Goal: Task Accomplishment & Management: Manage account settings

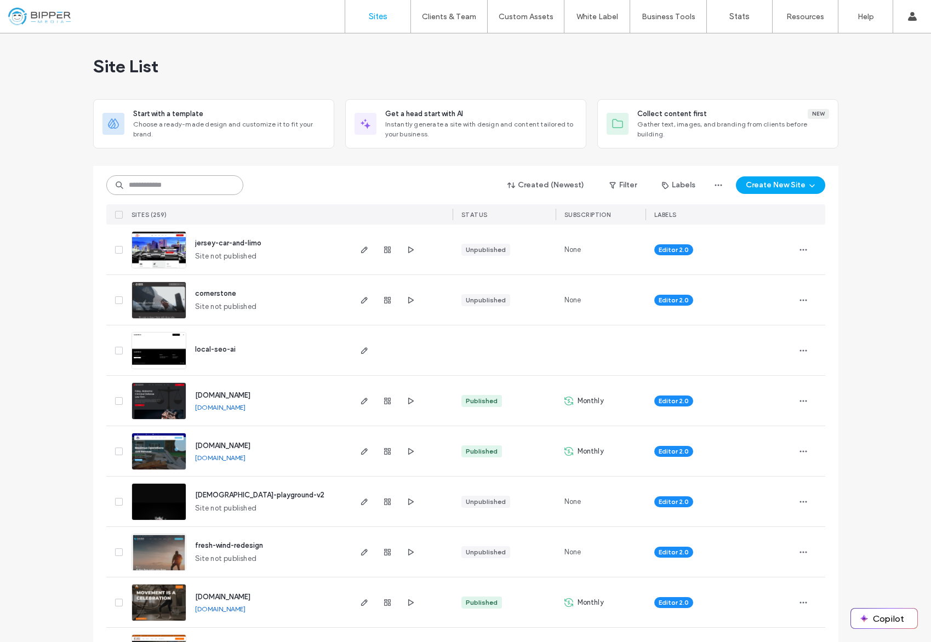
click at [182, 180] on input at bounding box center [174, 185] width 137 height 20
click at [332, 167] on div "Created (Newest) Filter Labels Create New Site SITES (259) STATUS SUBSCRIPTION …" at bounding box center [465, 195] width 719 height 59
click at [159, 184] on input at bounding box center [174, 185] width 137 height 20
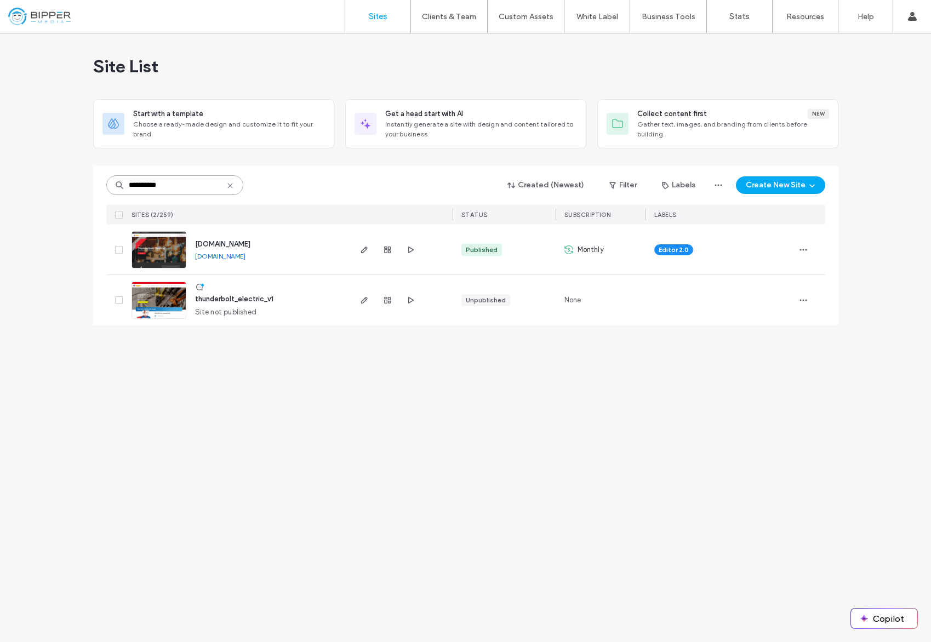
type input "**********"
click at [226, 243] on span "[DOMAIN_NAME]" at bounding box center [222, 244] width 55 height 8
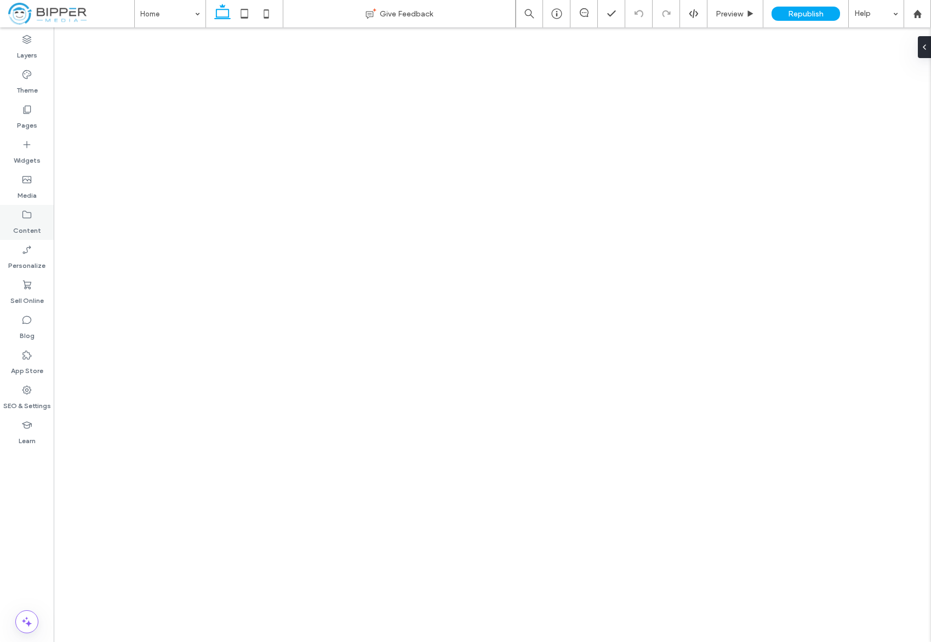
drag, startPoint x: 0, startPoint y: 0, endPoint x: 27, endPoint y: 216, distance: 218.2
click at [27, 216] on icon at bounding box center [26, 214] width 11 height 11
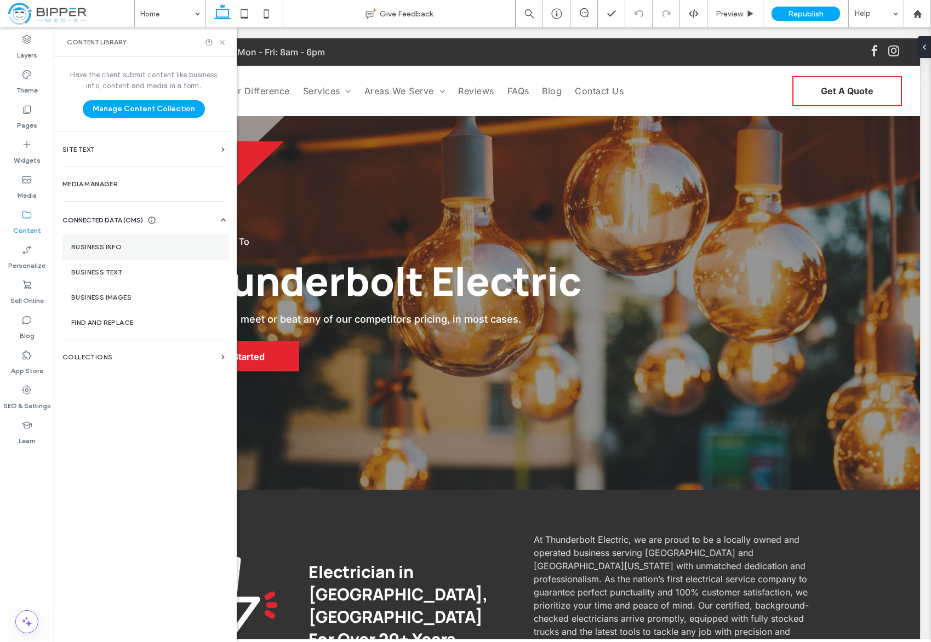
click at [132, 251] on section "Business Info" at bounding box center [145, 247] width 167 height 25
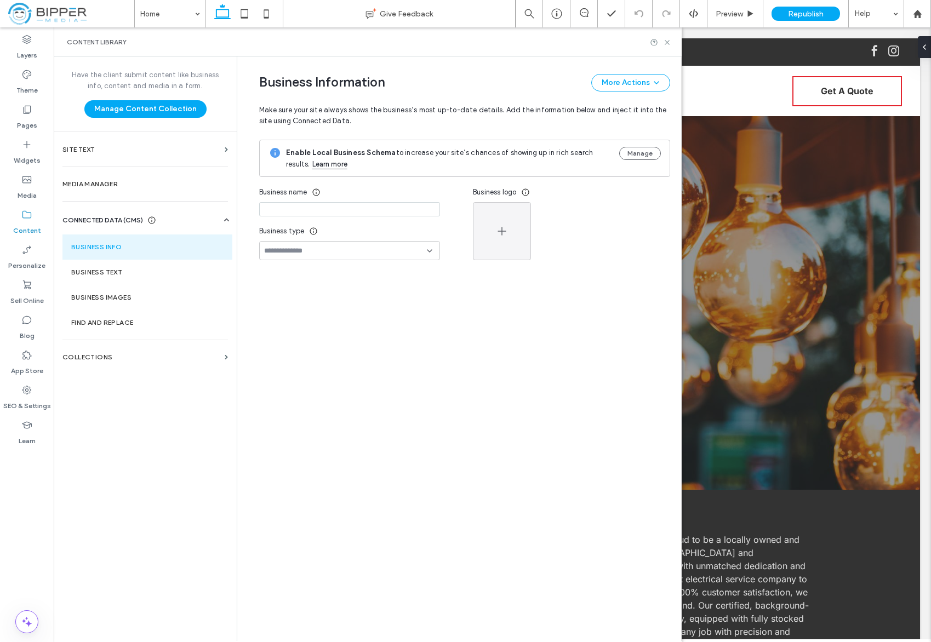
type input "**********"
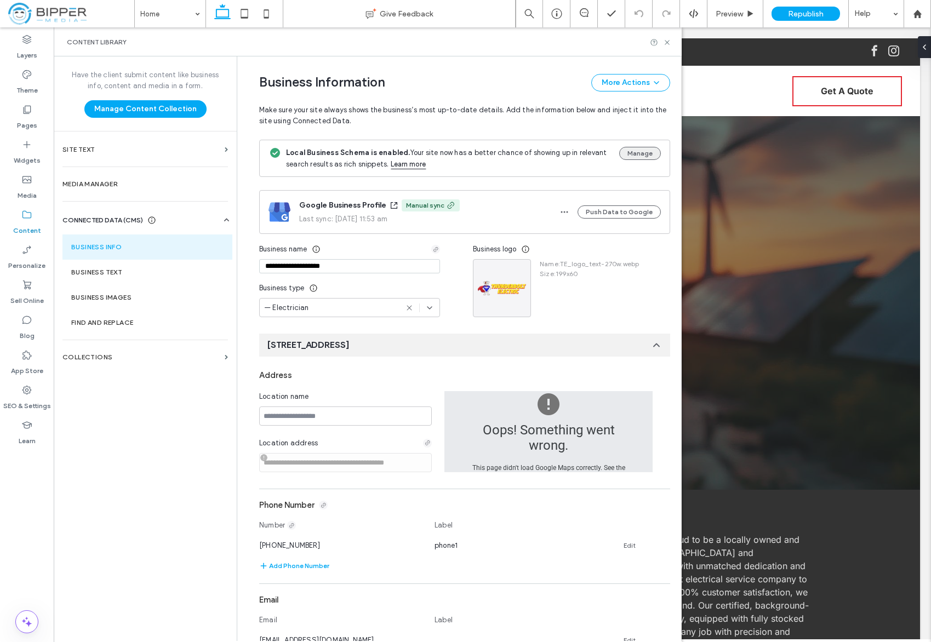
click at [632, 151] on button "Manage" at bounding box center [640, 153] width 42 height 13
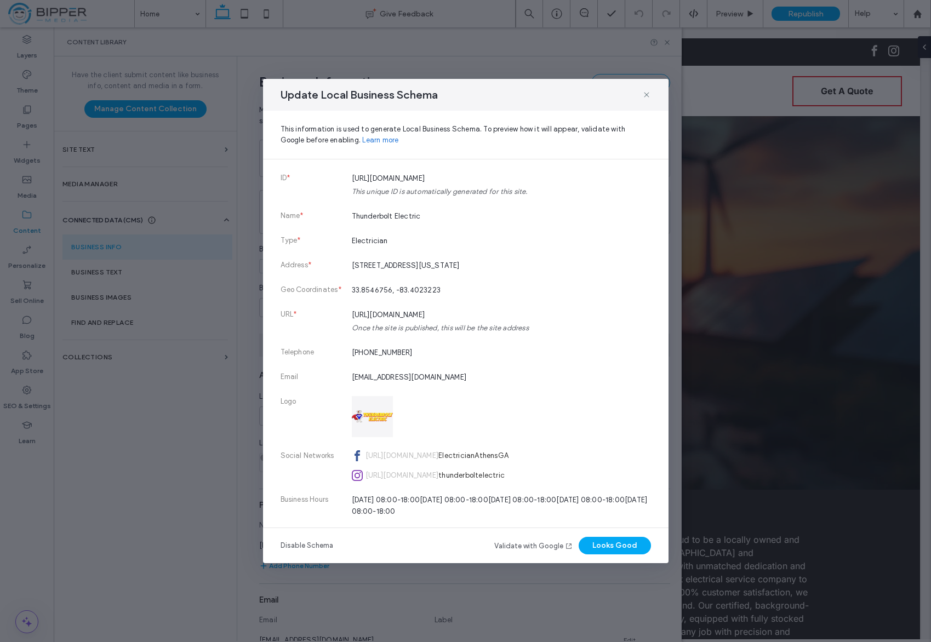
click at [646, 94] on icon at bounding box center [646, 94] width 9 height 9
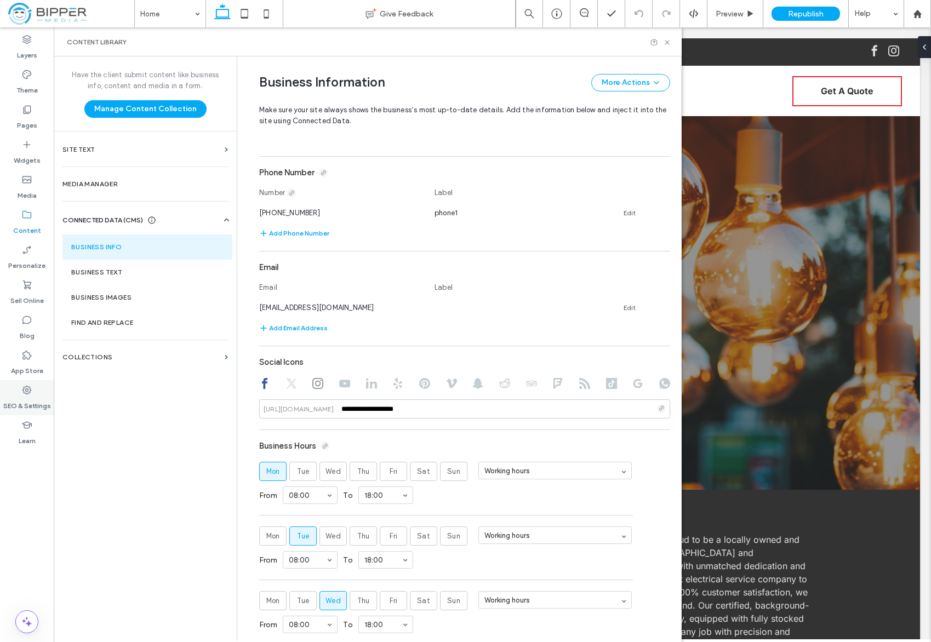
scroll to position [589, 0]
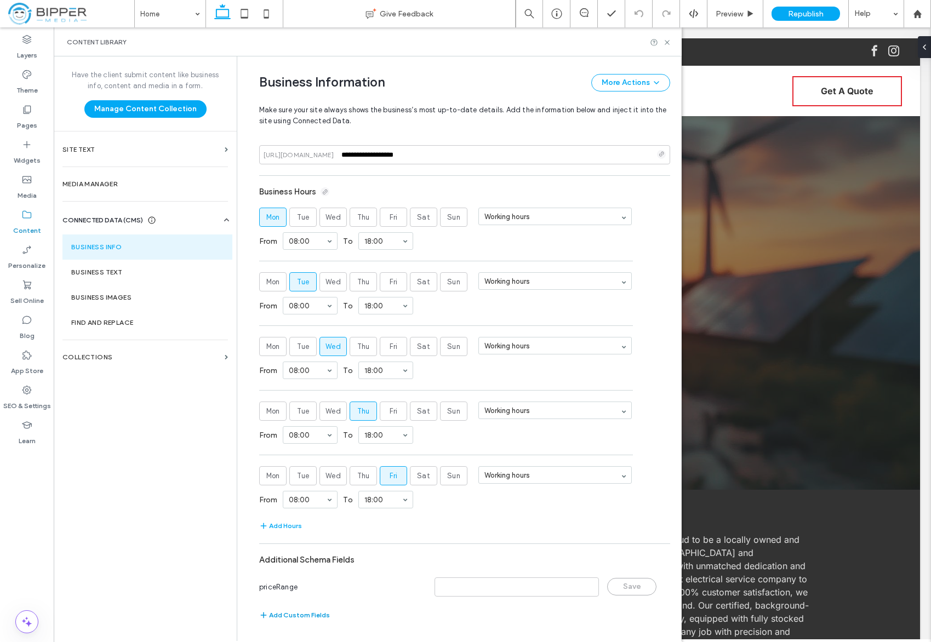
click at [288, 618] on button "Add Custom Fields" at bounding box center [294, 615] width 71 height 13
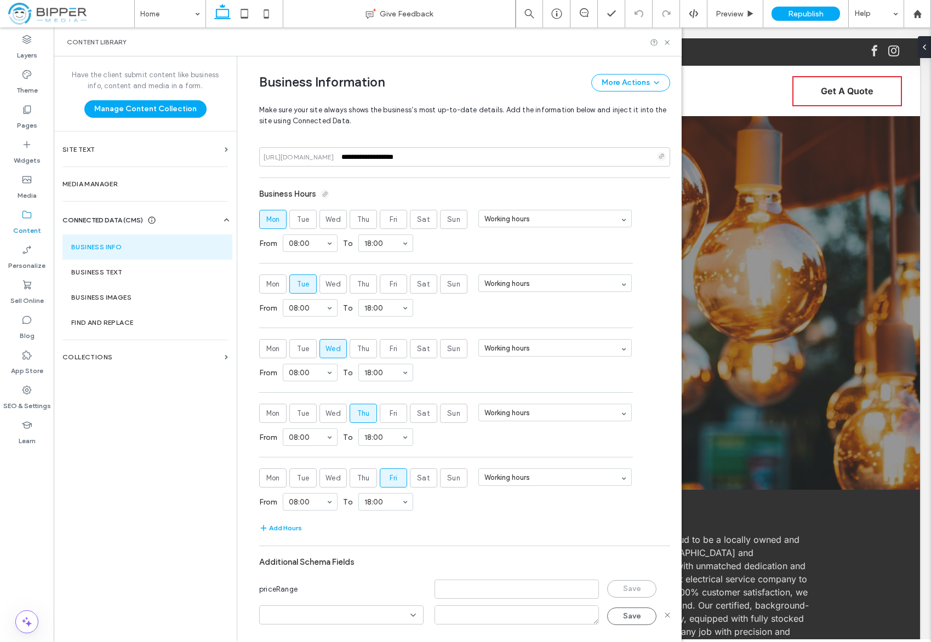
click at [349, 617] on input at bounding box center [337, 615] width 146 height 9
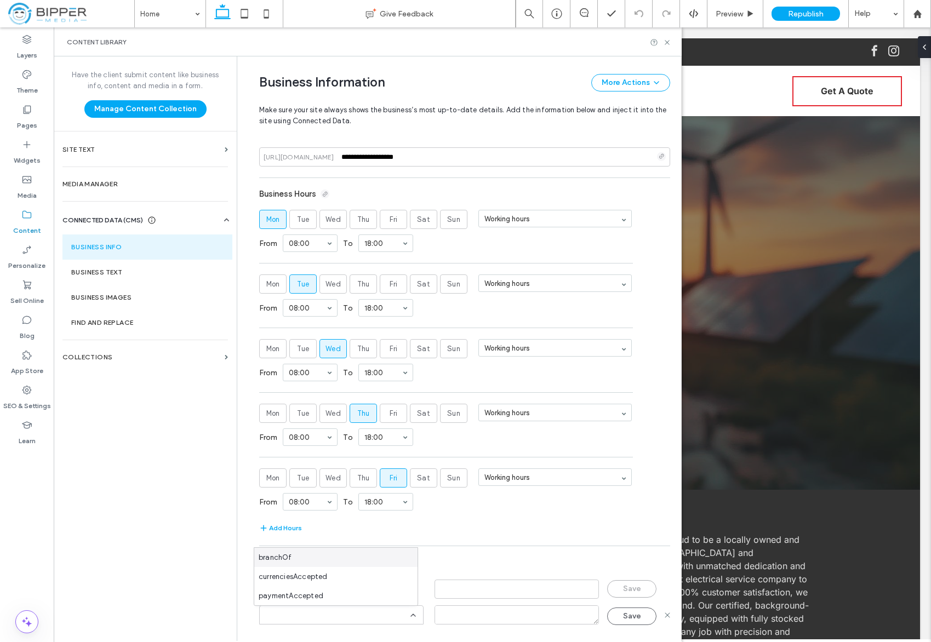
click at [412, 616] on div at bounding box center [341, 615] width 164 height 19
click at [411, 614] on use at bounding box center [413, 615] width 4 height 2
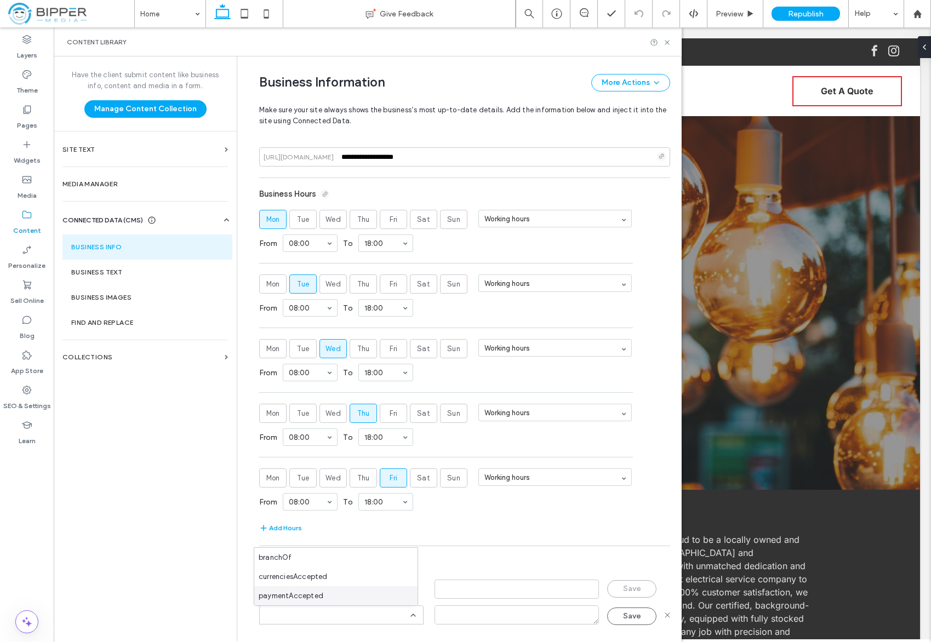
click at [355, 614] on input at bounding box center [337, 615] width 146 height 9
type input "**********"
click at [668, 619] on div "**********" at bounding box center [462, 348] width 438 height 585
click at [664, 617] on icon at bounding box center [667, 615] width 9 height 9
click at [669, 43] on icon at bounding box center [667, 42] width 8 height 8
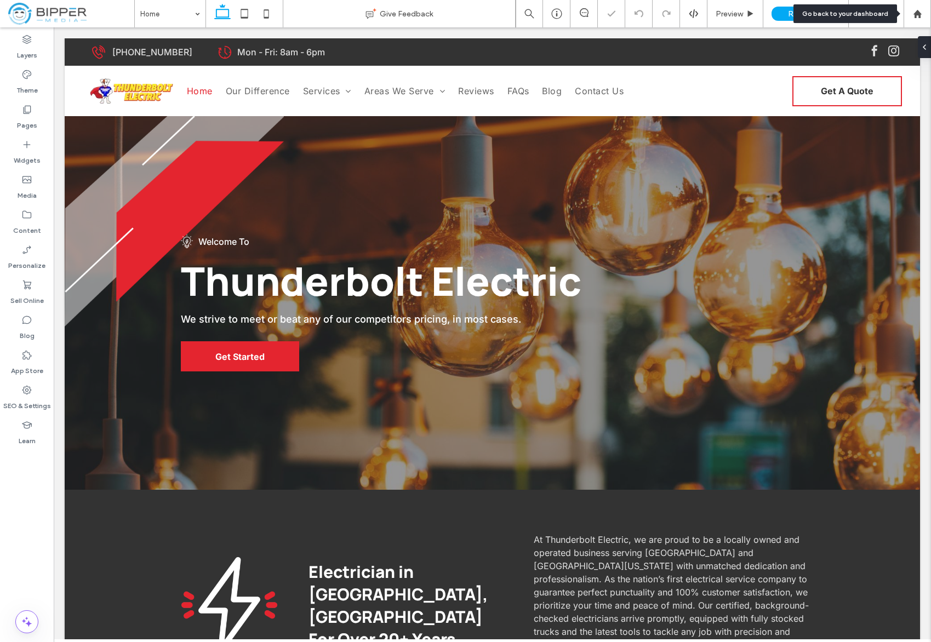
drag, startPoint x: 917, startPoint y: 14, endPoint x: 768, endPoint y: 13, distance: 148.5
click at [917, 14] on use at bounding box center [917, 13] width 8 height 8
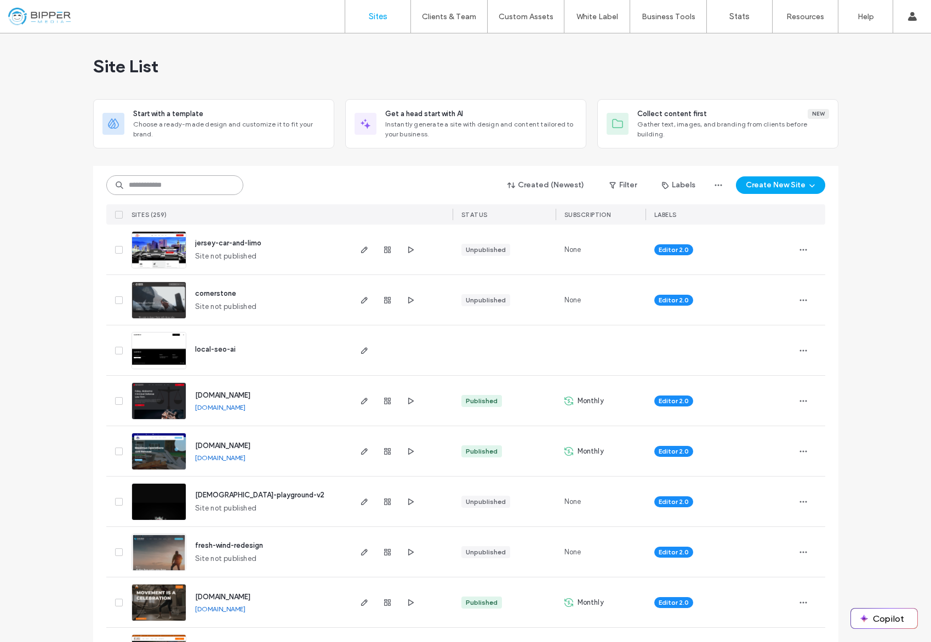
click at [207, 188] on input at bounding box center [174, 185] width 137 height 20
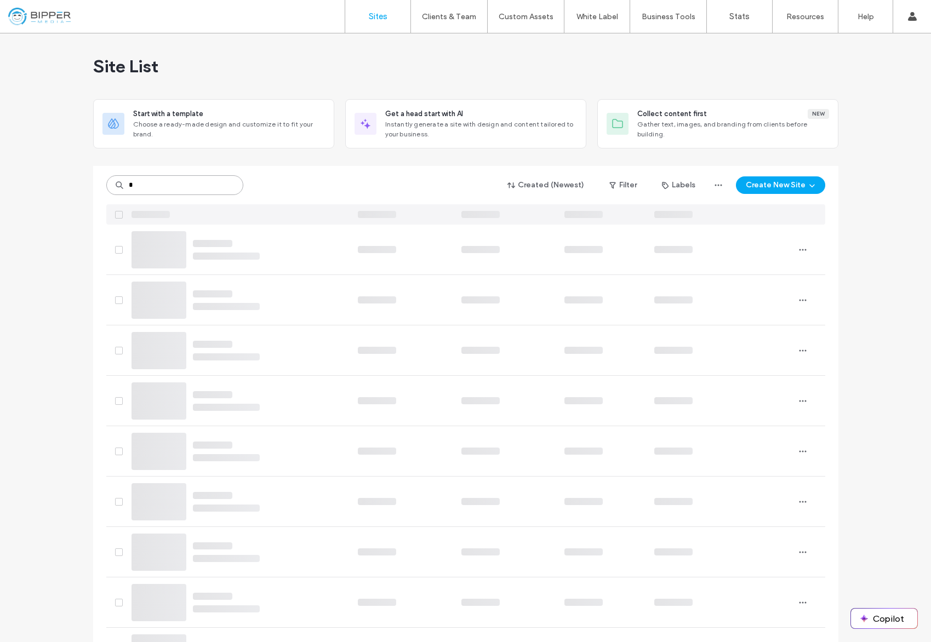
type input "*"
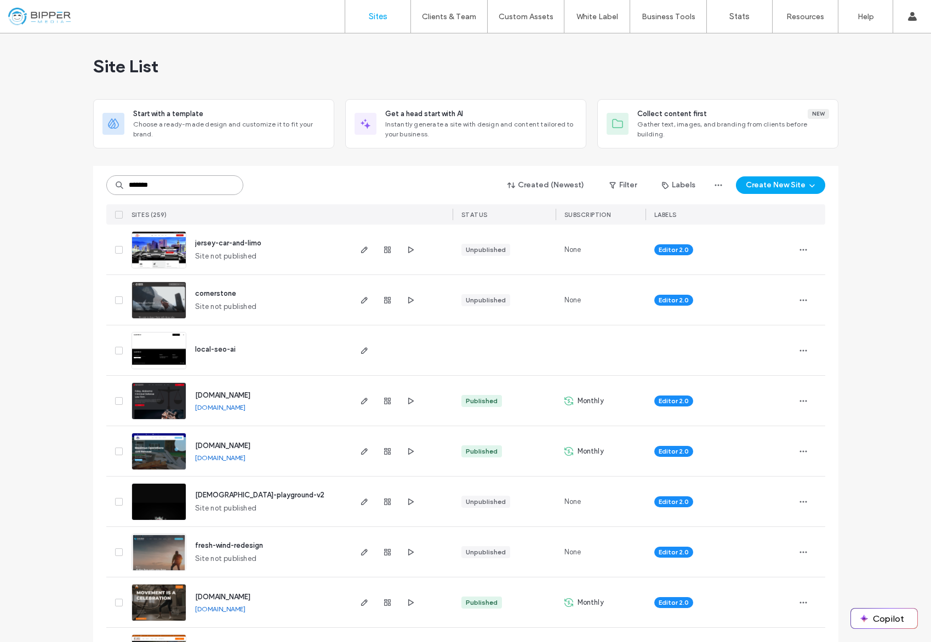
type input "*******"
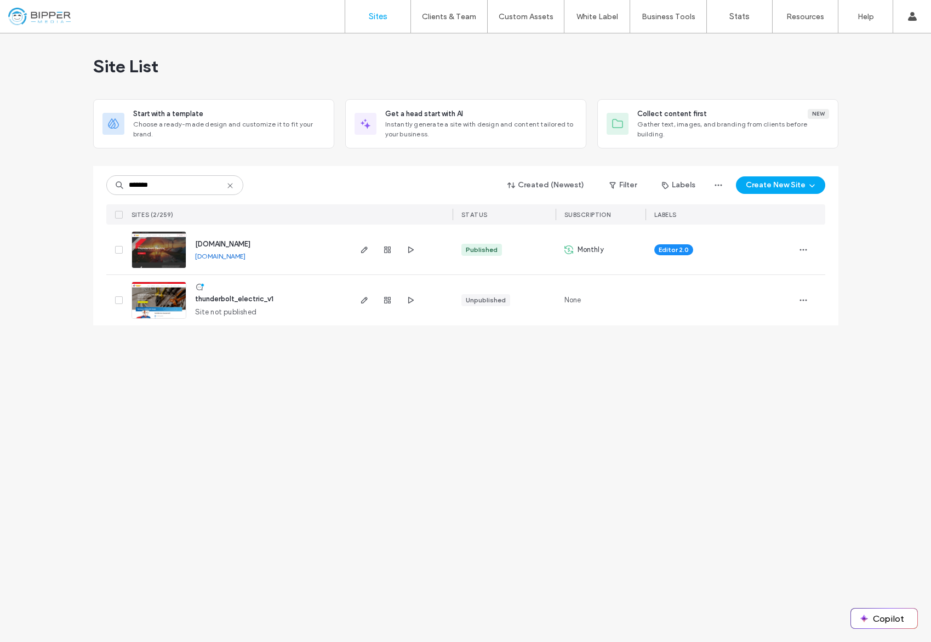
click at [250, 241] on span "www.thunderboltelectricga.com" at bounding box center [222, 244] width 55 height 8
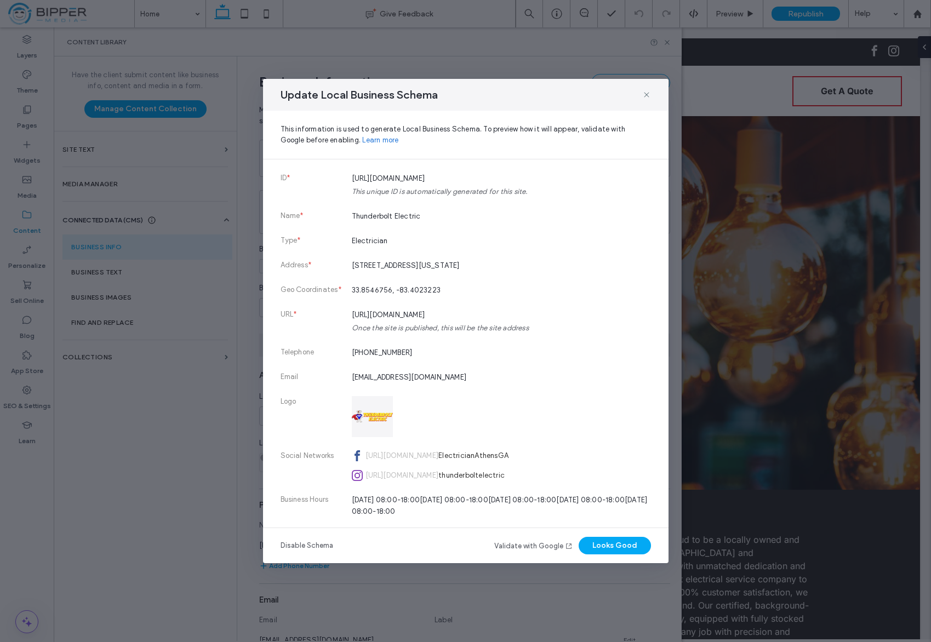
click at [647, 92] on icon at bounding box center [646, 94] width 9 height 9
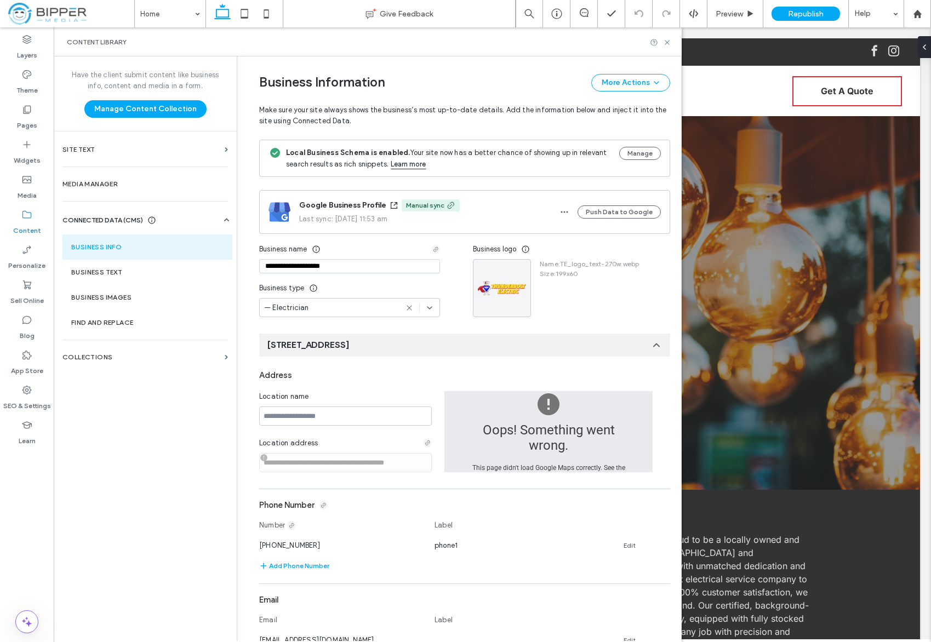
scroll to position [5, 0]
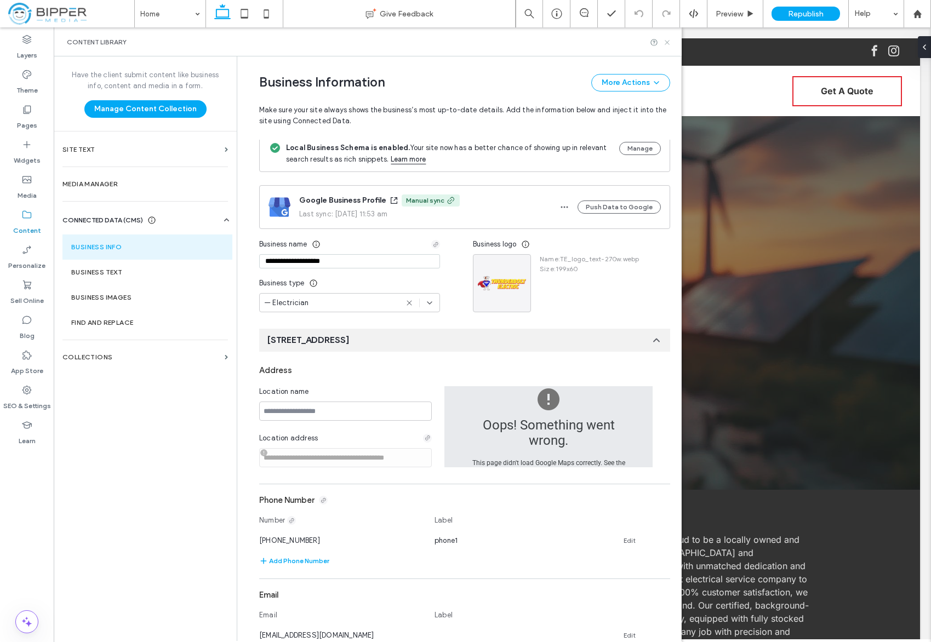
click at [669, 41] on icon at bounding box center [667, 42] width 8 height 8
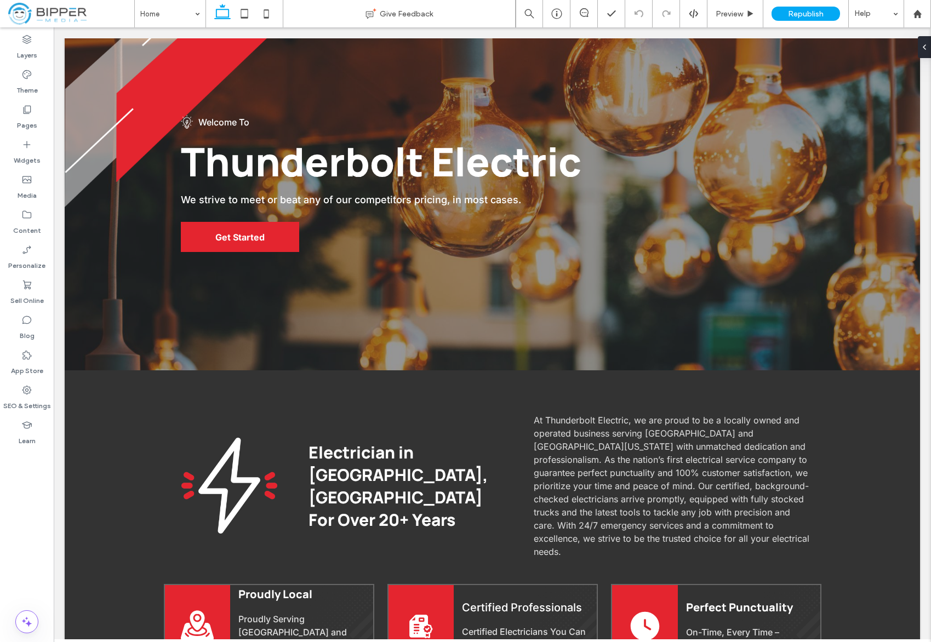
scroll to position [0, 0]
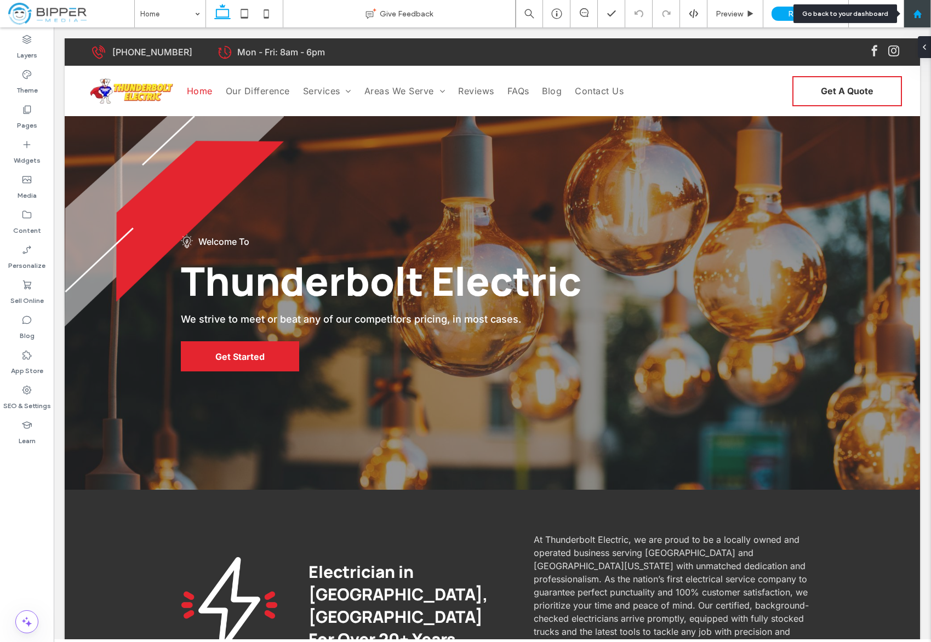
click at [922, 14] on icon at bounding box center [917, 13] width 9 height 9
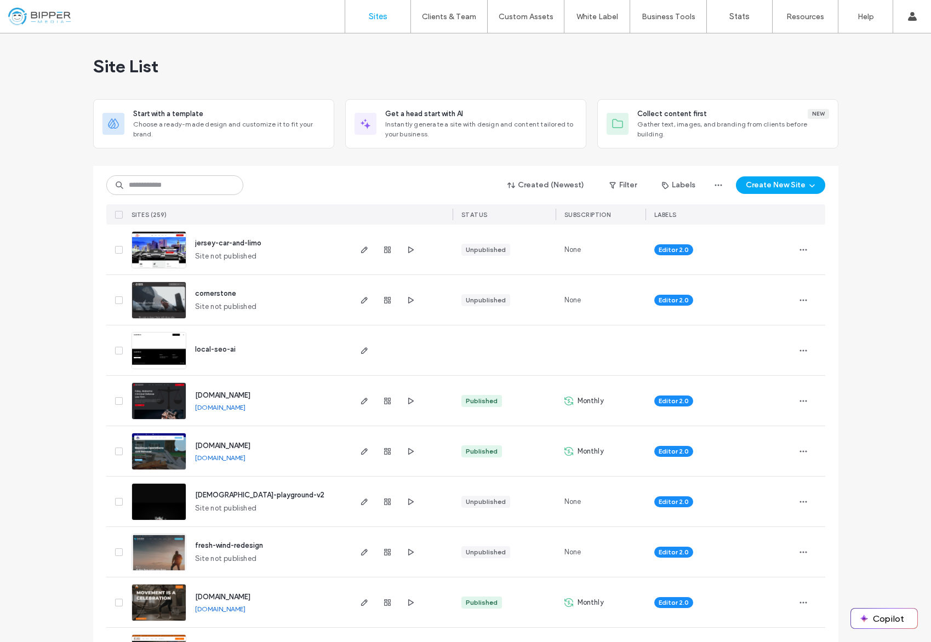
drag, startPoint x: 349, startPoint y: 64, endPoint x: 360, endPoint y: 63, distance: 11.0
click at [349, 64] on div "Site List" at bounding box center [465, 66] width 745 height 66
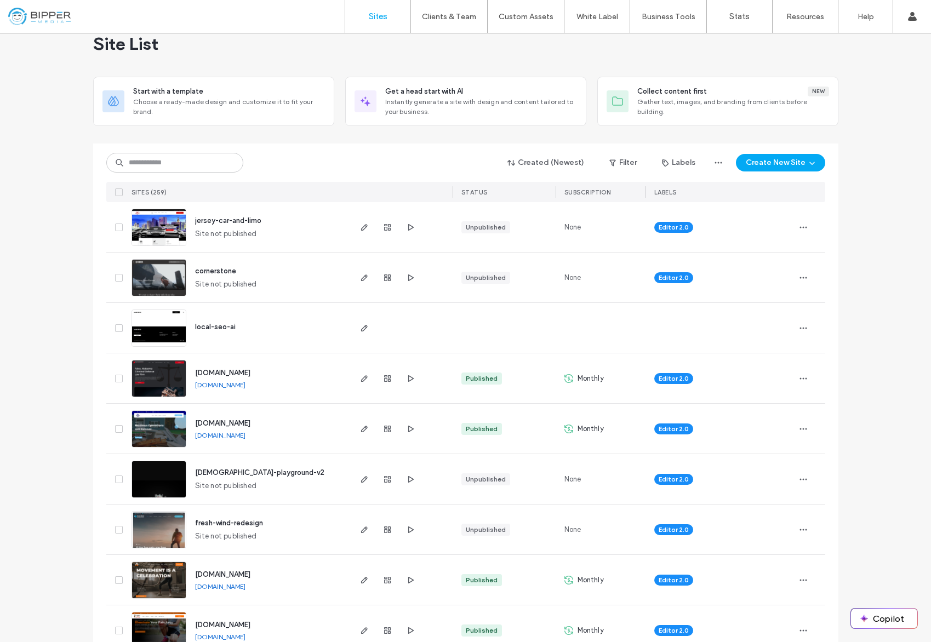
drag, startPoint x: 313, startPoint y: 196, endPoint x: 313, endPoint y: 257, distance: 61.4
click at [313, 196] on div "SITES (259)" at bounding box center [238, 192] width 222 height 20
click at [332, 191] on div "SITES (259)" at bounding box center [238, 192] width 222 height 20
drag, startPoint x: 375, startPoint y: 156, endPoint x: 371, endPoint y: 81, distance: 75.7
click at [375, 156] on div "Created (Newest) Filter Labels Create New Site" at bounding box center [465, 162] width 719 height 21
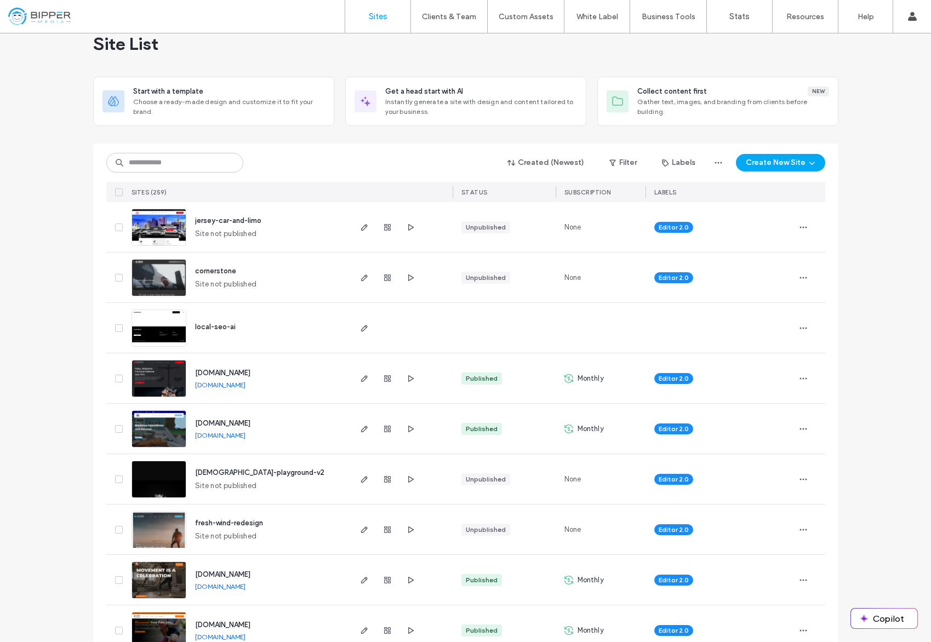
click at [321, 43] on div "Site List" at bounding box center [465, 44] width 745 height 66
